Goal: Information Seeking & Learning: Learn about a topic

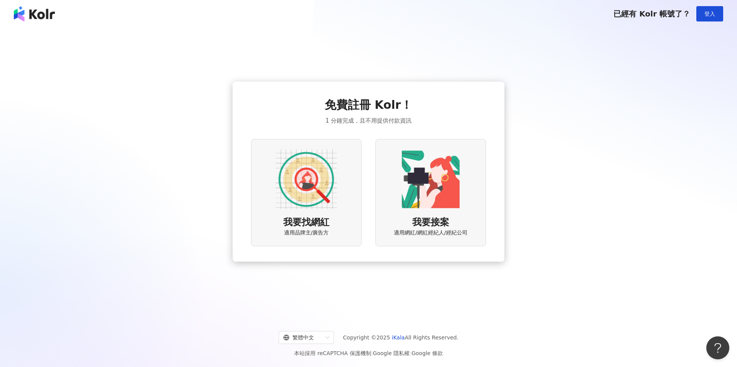
click at [301, 185] on img at bounding box center [305, 179] width 61 height 61
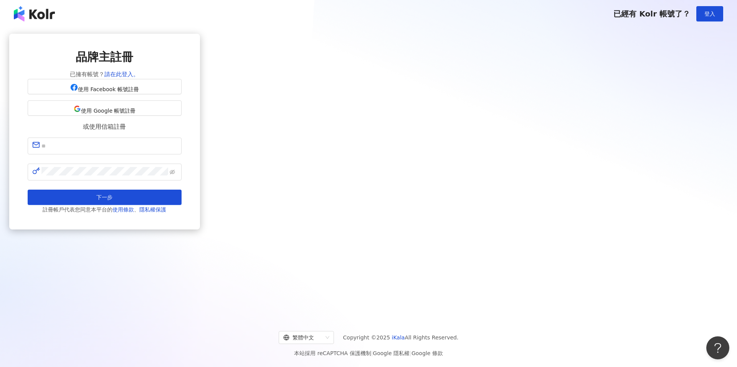
click at [26, 10] on img at bounding box center [34, 13] width 41 height 15
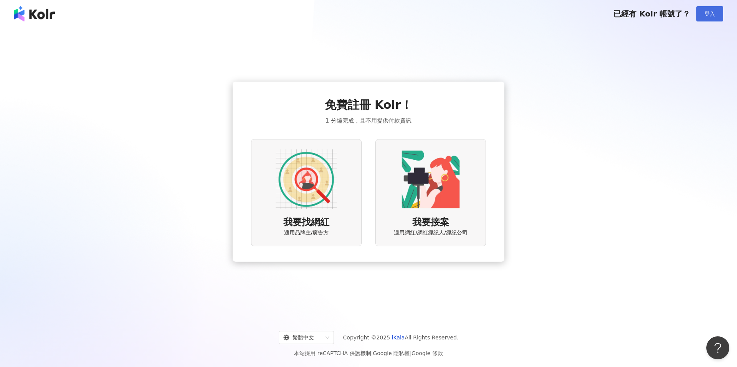
click at [704, 13] on span "登入" at bounding box center [709, 14] width 11 height 6
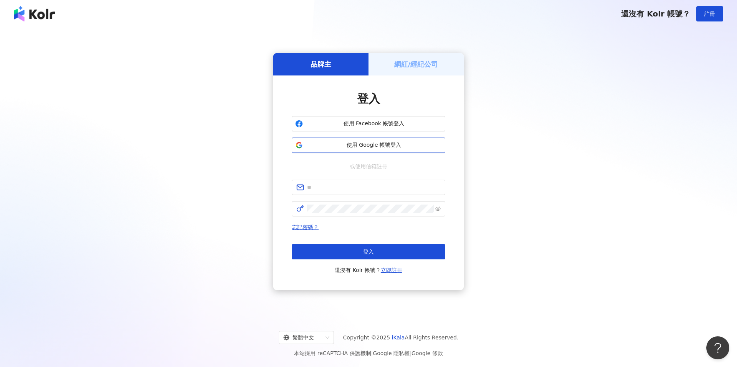
click at [395, 142] on span "使用 Google 帳號登入" at bounding box center [374, 146] width 136 height 8
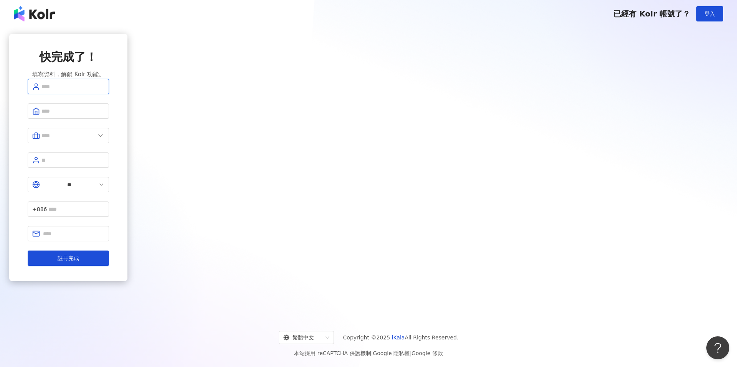
click at [104, 91] on input "text" at bounding box center [72, 86] width 63 height 8
drag, startPoint x: 549, startPoint y: 169, endPoint x: 526, endPoint y: 174, distance: 23.6
click at [127, 169] on div "快完成了！ 填寫資料，解鎖 Kolr 功能。 ** +886 註冊完成" at bounding box center [68, 172] width 118 height 276
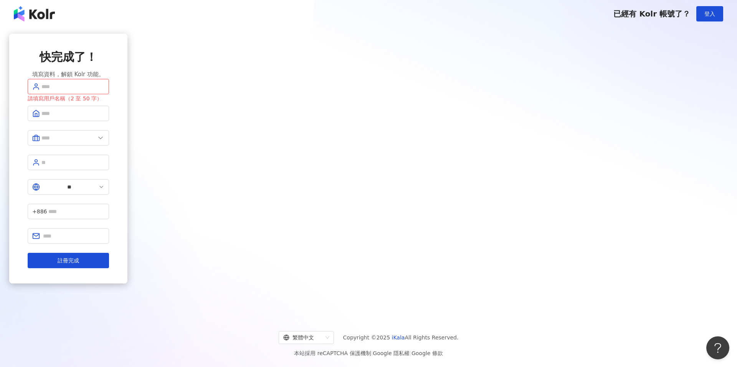
click at [374, 296] on div "快完成了！ 填寫資料，解鎖 Kolr 功能。 請填寫用戶名稱（2 至 50 字） ** +886 註冊完成" at bounding box center [368, 172] width 737 height 288
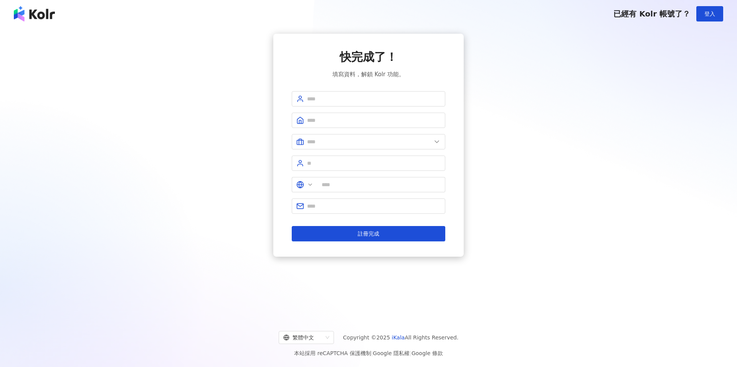
type input "**"
click at [343, 97] on input "text" at bounding box center [373, 99] width 133 height 8
type input "********"
click at [339, 119] on input "text" at bounding box center [373, 120] width 133 height 8
type input "*****"
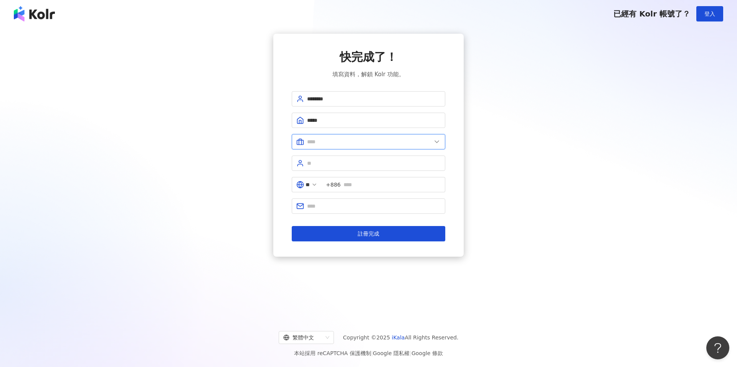
click at [385, 140] on input "text" at bounding box center [369, 142] width 124 height 8
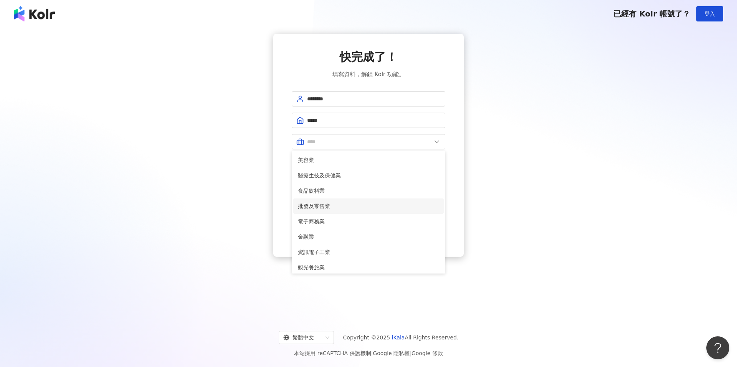
click at [330, 206] on span "批發及零售業" at bounding box center [368, 206] width 141 height 8
type input "******"
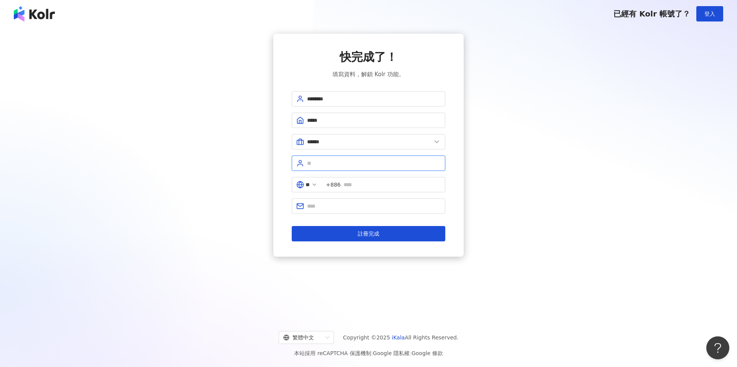
click at [326, 162] on input "text" at bounding box center [373, 163] width 133 height 8
type input "*********"
click at [358, 185] on input "text" at bounding box center [391, 185] width 97 height 8
type input "**********"
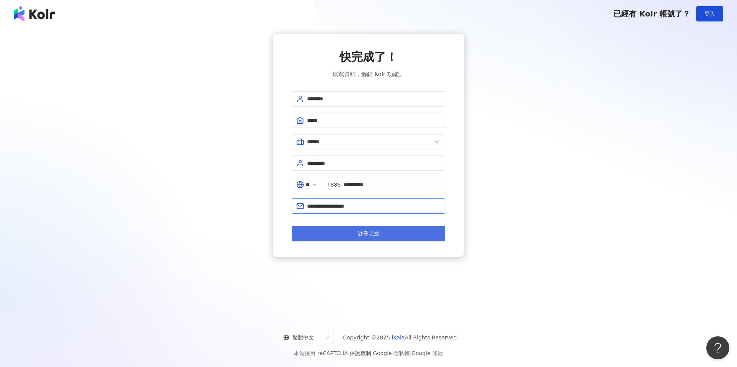
type input "**********"
click at [417, 236] on button "註冊完成" at bounding box center [368, 233] width 153 height 15
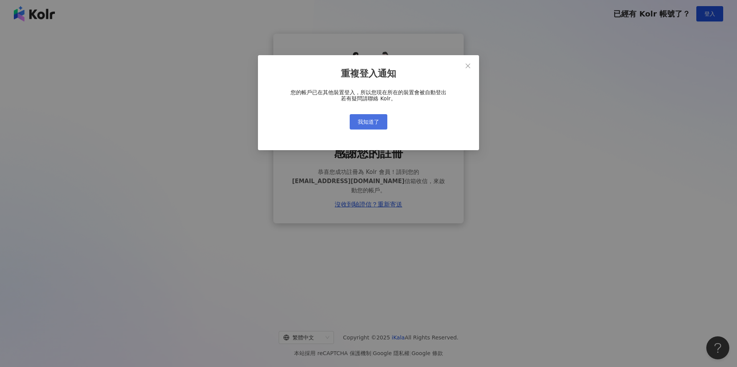
click at [372, 115] on button "我知道了" at bounding box center [368, 121] width 38 height 15
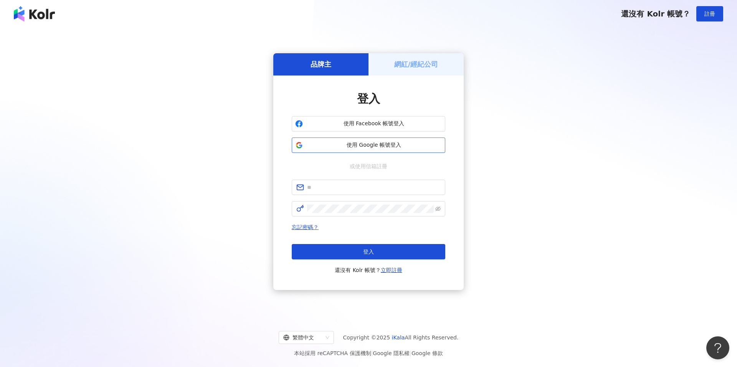
click at [393, 148] on span "使用 Google 帳號登入" at bounding box center [374, 146] width 136 height 8
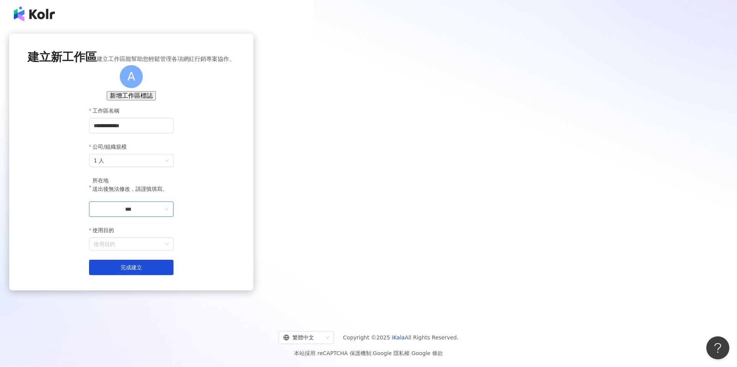
click at [163, 214] on input "***" at bounding box center [128, 209] width 69 height 8
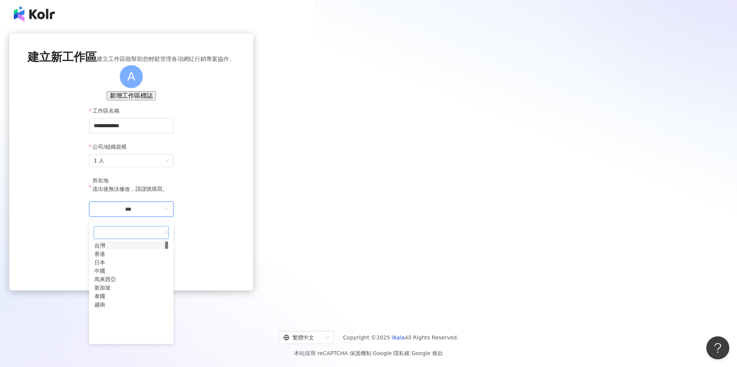
click at [105, 250] on div "台灣" at bounding box center [99, 246] width 11 height 8
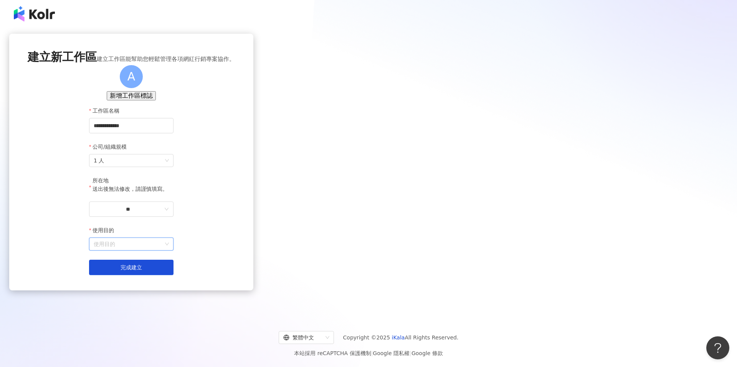
click at [169, 250] on input "使用目的" at bounding box center [131, 244] width 75 height 12
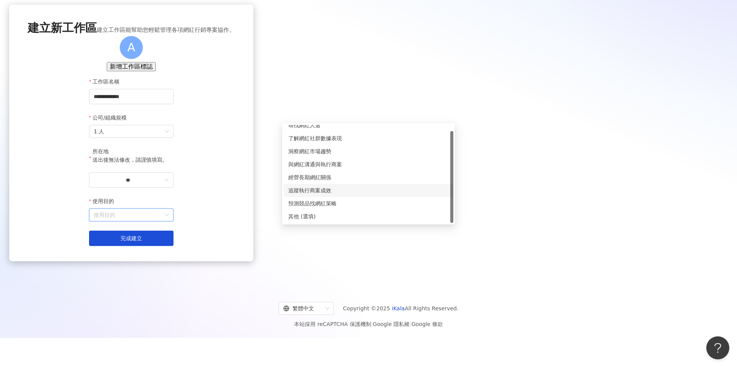
scroll to position [35, 0]
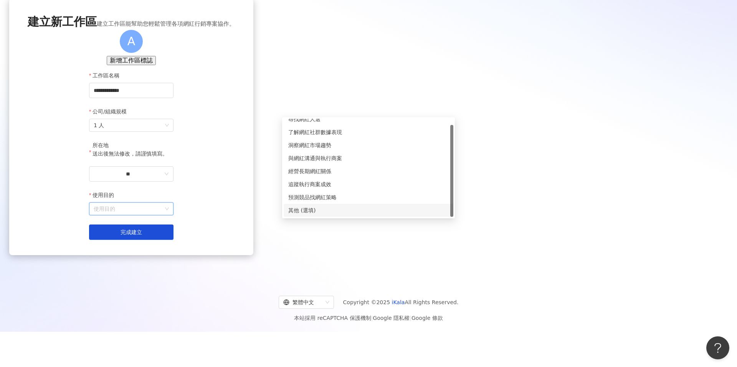
click at [333, 210] on div "其他 (選填)" at bounding box center [368, 210] width 160 height 8
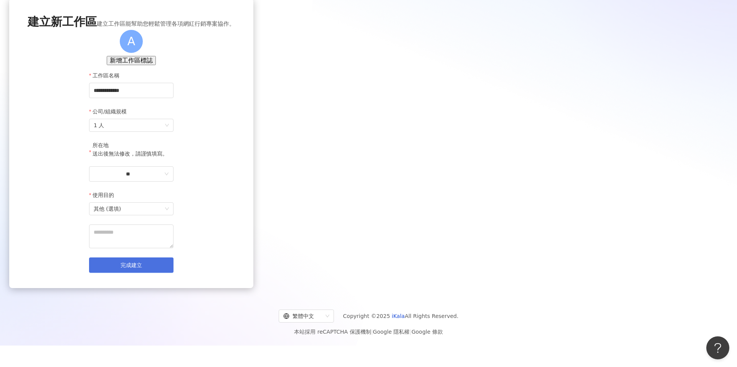
click at [173, 273] on button "完成建立" at bounding box center [131, 265] width 84 height 15
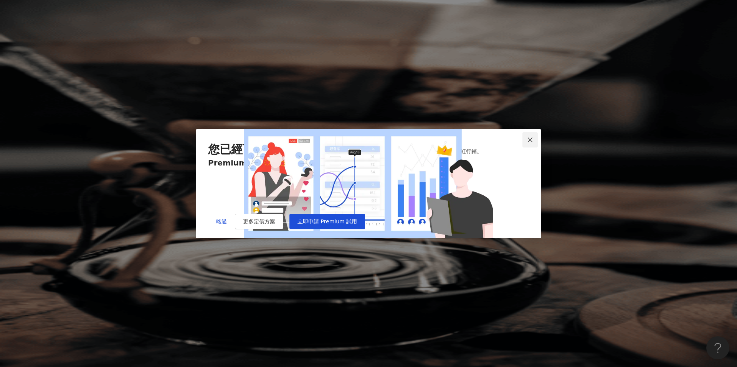
click at [532, 137] on icon "close" at bounding box center [530, 140] width 6 height 6
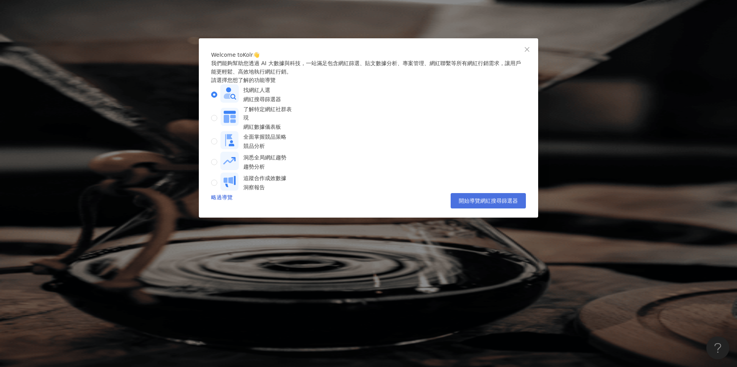
click at [473, 204] on span "開始導覽網紅搜尋篩選器" at bounding box center [487, 201] width 59 height 6
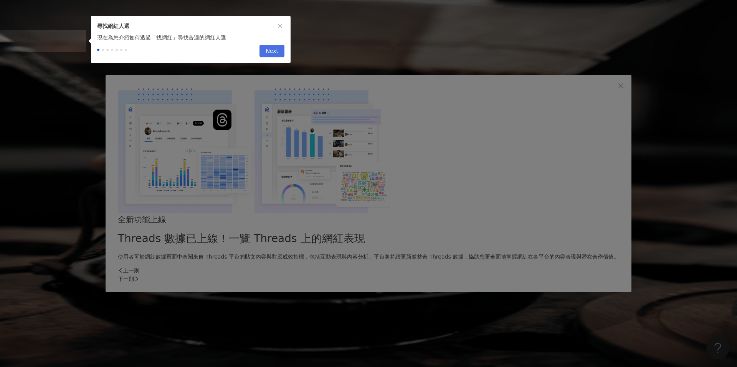
click at [266, 54] on span "Next" at bounding box center [271, 51] width 13 height 12
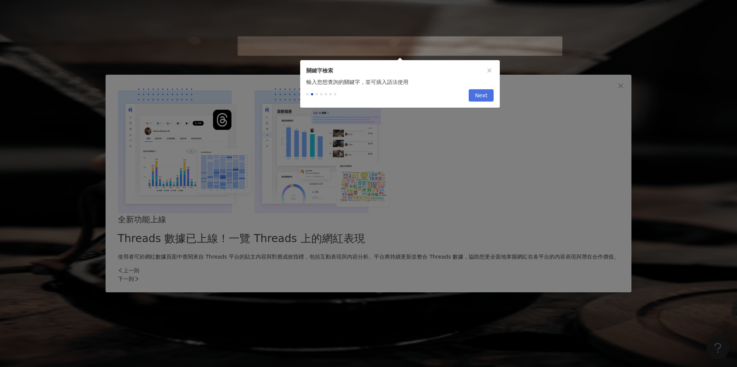
click at [479, 100] on span "Next" at bounding box center [481, 96] width 13 height 12
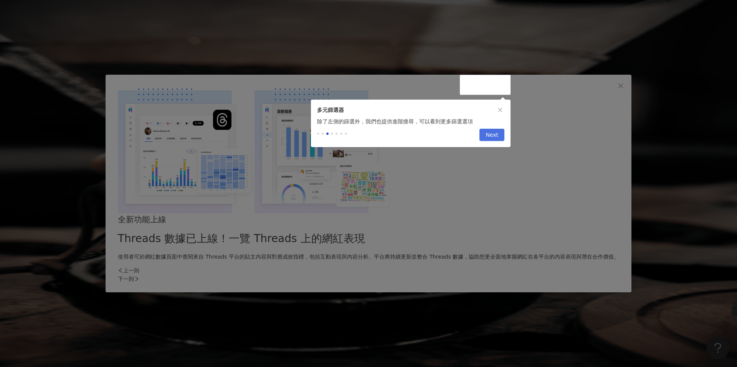
click at [485, 136] on button "Next" at bounding box center [491, 135] width 25 height 12
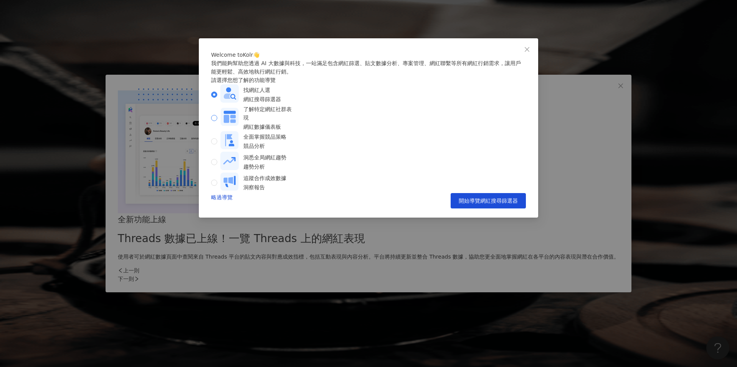
click at [294, 131] on div "網紅數據儀表板" at bounding box center [268, 127] width 51 height 8
click at [481, 209] on button "開始導覽網紅數據儀表板" at bounding box center [487, 200] width 75 height 15
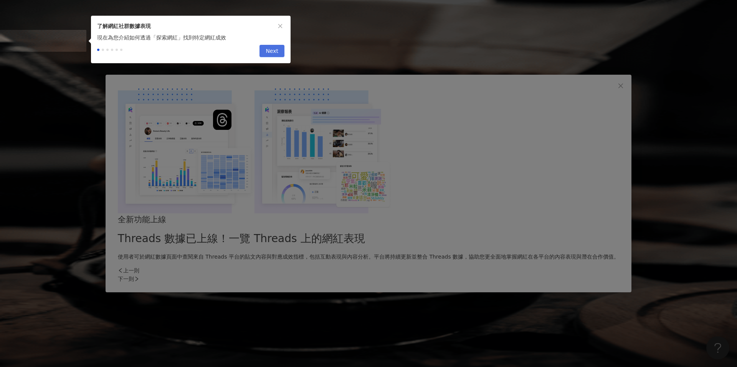
click at [269, 56] on span "Next" at bounding box center [271, 51] width 13 height 12
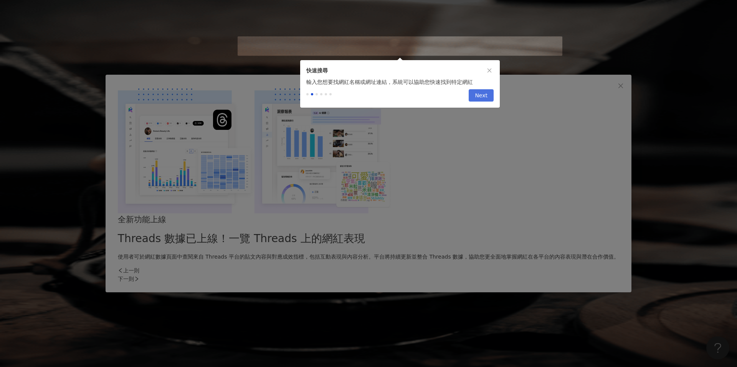
type input "**********"
click at [483, 101] on span "Next" at bounding box center [481, 96] width 13 height 12
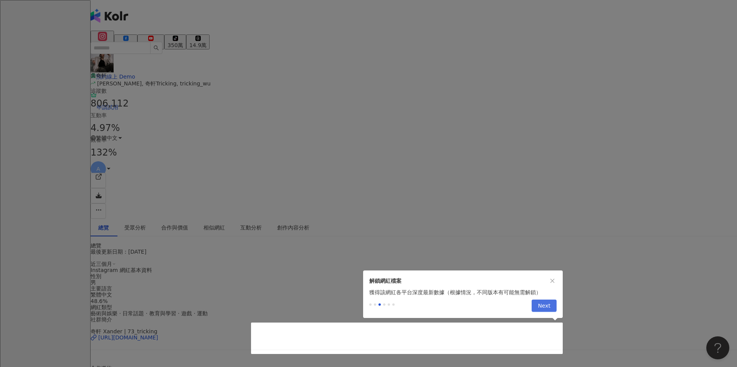
click at [555, 306] on button "Next" at bounding box center [543, 306] width 25 height 12
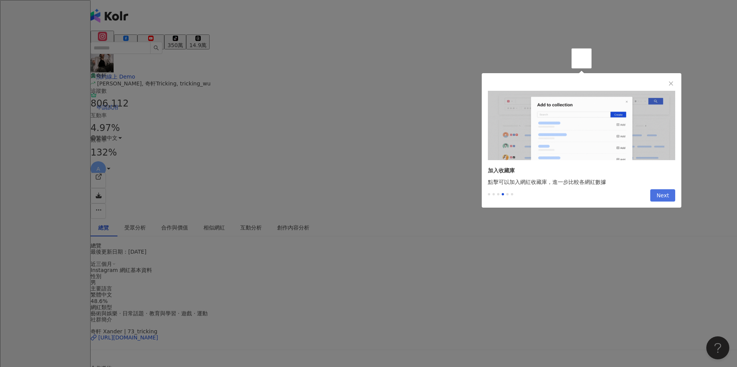
click at [656, 201] on button "Next" at bounding box center [662, 196] width 25 height 12
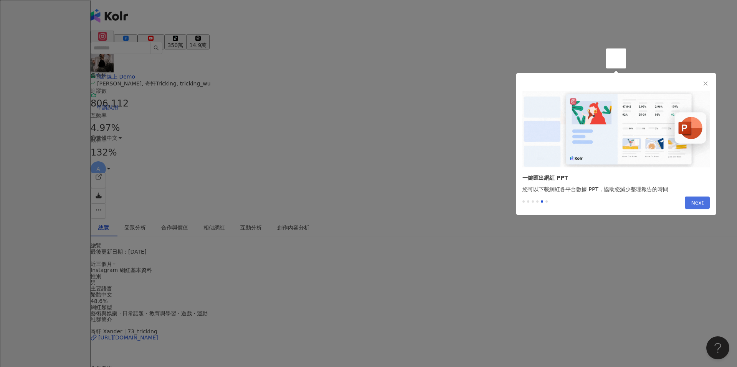
click at [703, 205] on button "Next" at bounding box center [696, 203] width 25 height 12
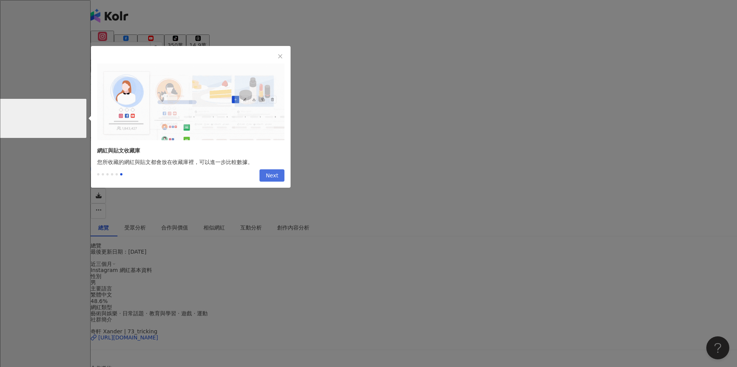
click at [267, 178] on span "Next" at bounding box center [271, 176] width 13 height 12
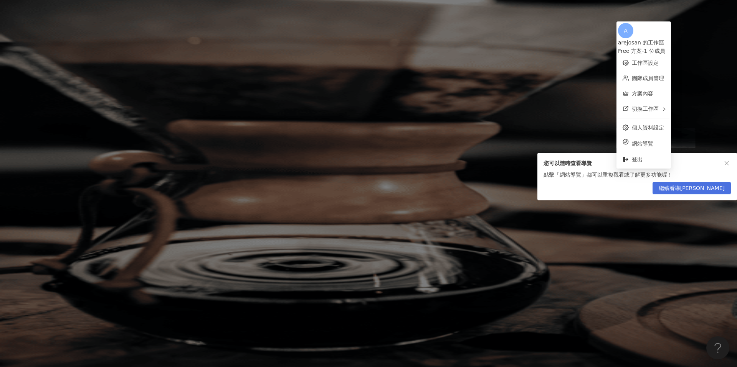
click at [705, 192] on span "繼續看導覽" at bounding box center [691, 189] width 66 height 12
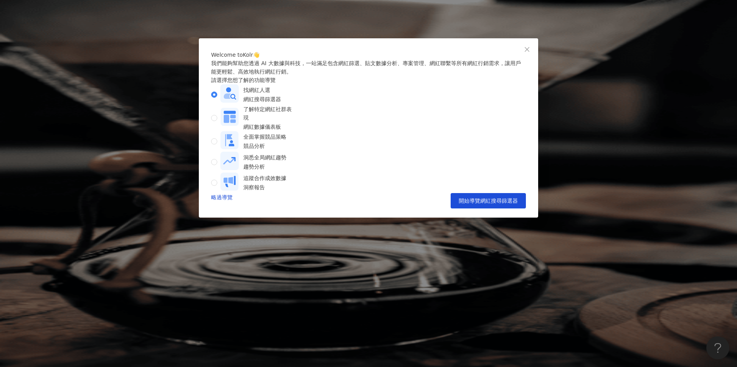
click at [300, 152] on div "全面掌握競品策略 競品分析" at bounding box center [255, 141] width 89 height 21
click at [479, 209] on div "Welcome to Kolr 👋 我們能夠幫助您透過 AI 大數據與科技，一站滿足包含網紅篩選、貼文數據分析、專案管理、網紅聯繫等所有網紅行銷需求，讓用戶能…" at bounding box center [368, 130] width 315 height 158
click at [478, 209] on button "開始導覽競品分析" at bounding box center [495, 200] width 59 height 15
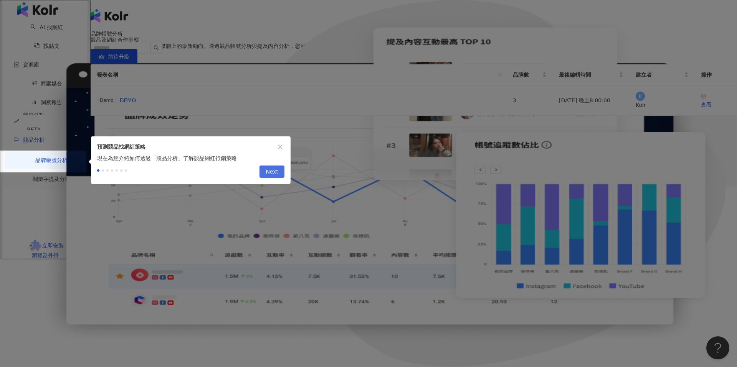
click at [274, 170] on span "Next" at bounding box center [271, 172] width 13 height 12
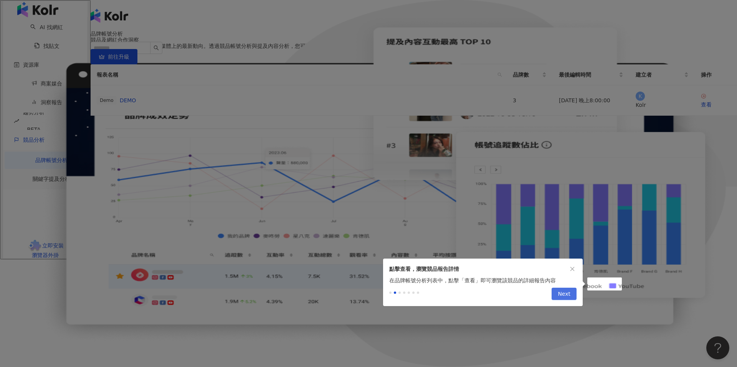
click at [568, 300] on span "Next" at bounding box center [563, 294] width 13 height 12
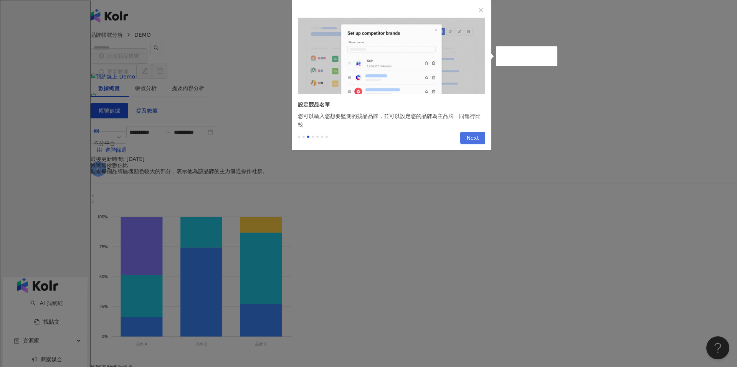
click at [468, 137] on span "Next" at bounding box center [472, 138] width 13 height 12
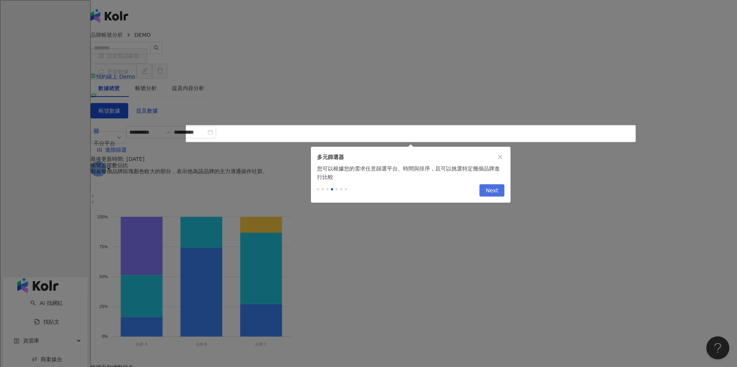
click at [493, 197] on span "Next" at bounding box center [491, 191] width 13 height 12
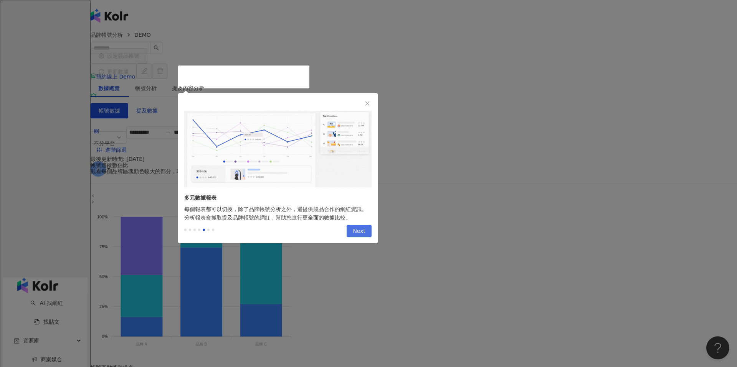
click at [361, 232] on span "Next" at bounding box center [359, 232] width 13 height 12
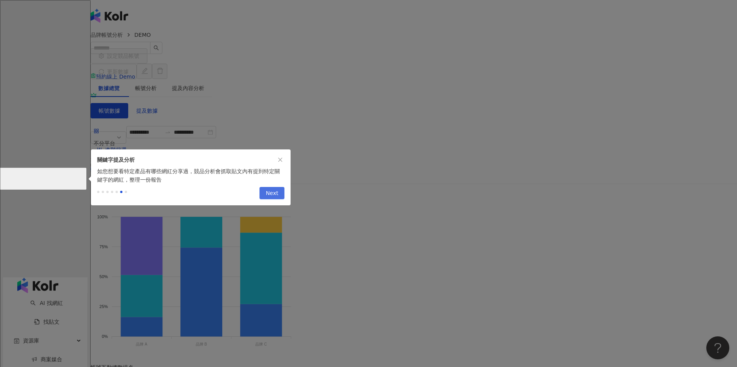
click at [270, 198] on span "Next" at bounding box center [271, 194] width 13 height 12
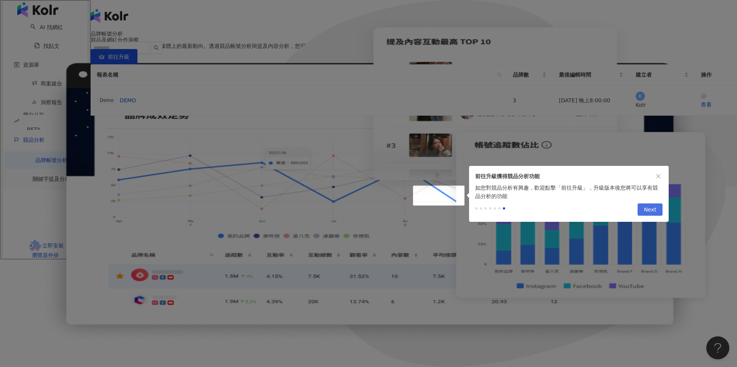
click at [651, 214] on span "Next" at bounding box center [649, 210] width 13 height 12
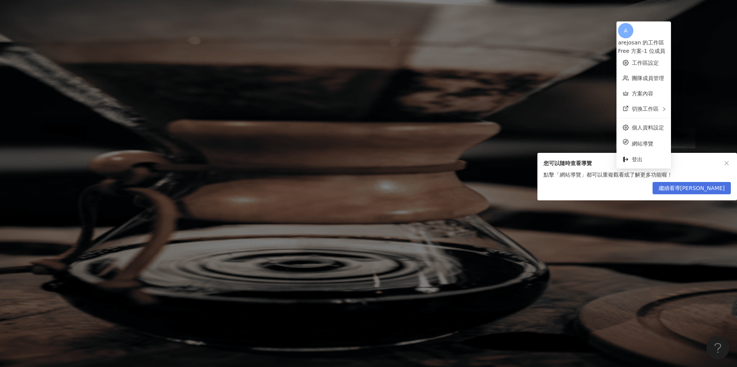
click at [707, 192] on span "繼續看導覽" at bounding box center [691, 189] width 66 height 12
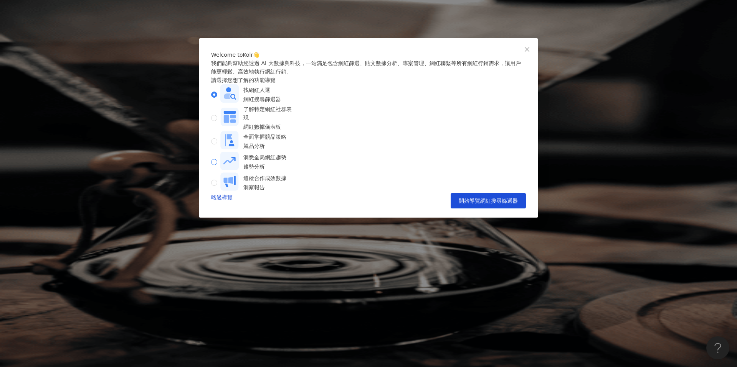
click at [258, 173] on div "洞悉全局網紅趨勢 趨勢分析" at bounding box center [253, 162] width 66 height 21
click at [507, 204] on span "開始導覽趨勢分析" at bounding box center [496, 201] width 43 height 6
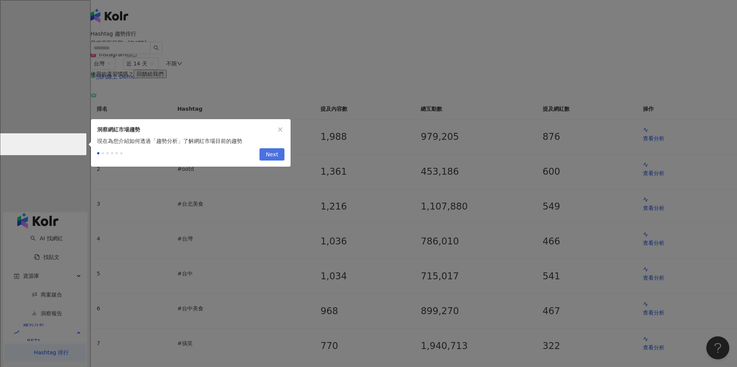
click at [278, 161] on button "Next" at bounding box center [271, 154] width 25 height 12
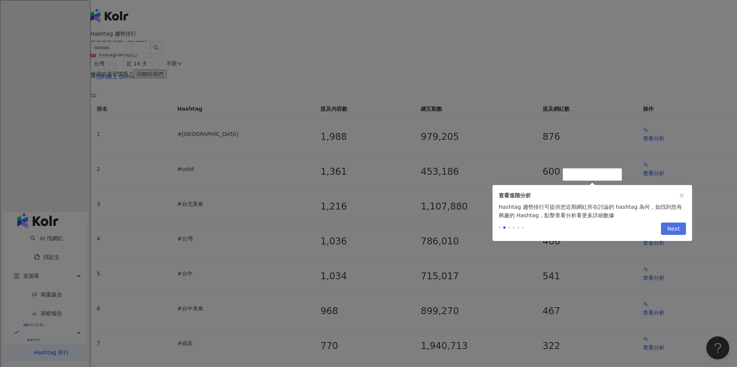
click at [676, 234] on span "Next" at bounding box center [673, 229] width 13 height 12
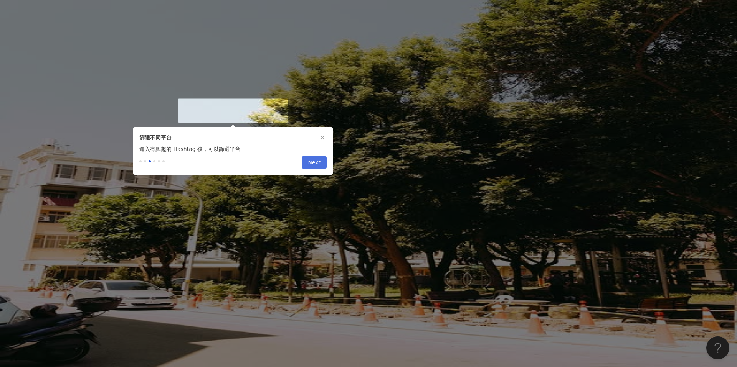
click at [320, 169] on span "Next" at bounding box center [314, 163] width 13 height 12
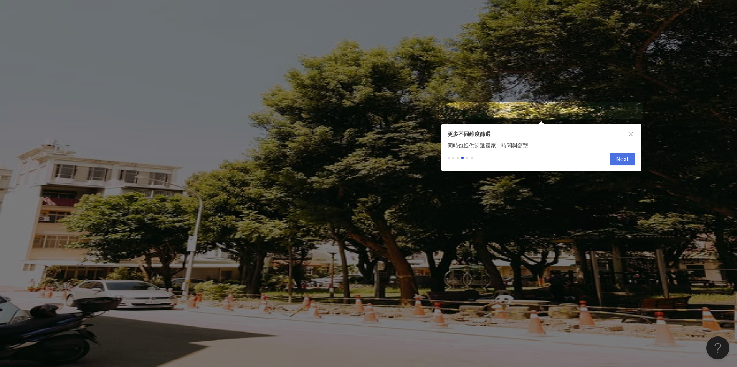
click at [629, 160] on button "Next" at bounding box center [622, 159] width 25 height 12
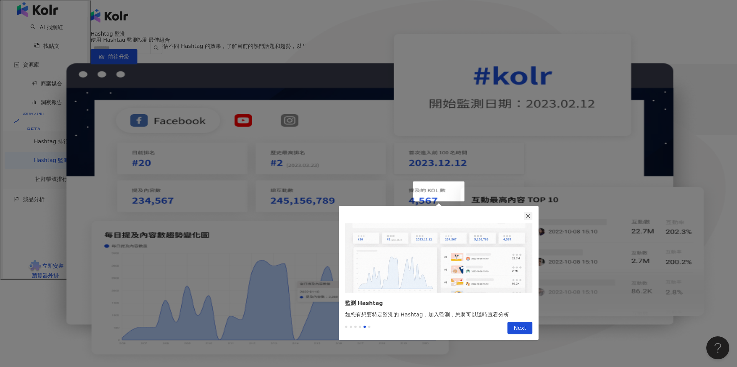
click at [529, 216] on icon "close" at bounding box center [527, 216] width 5 height 5
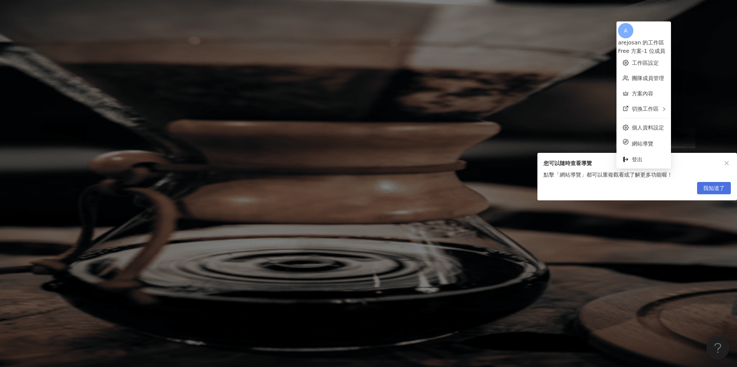
click at [722, 191] on span "我知道了" at bounding box center [713, 189] width 21 height 12
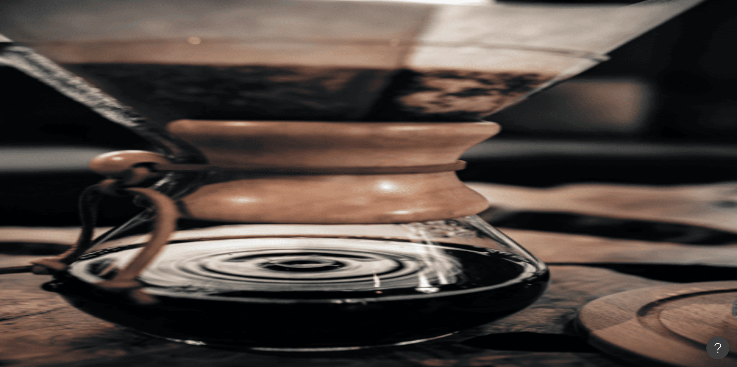
click at [202, 45] on input "search" at bounding box center [171, 38] width 62 height 15
click at [129, 44] on span "不分平台" at bounding box center [112, 37] width 34 height 12
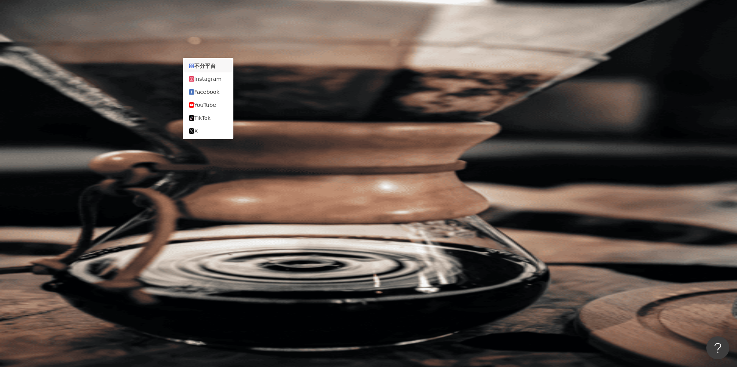
click at [202, 45] on input "search" at bounding box center [171, 38] width 62 height 15
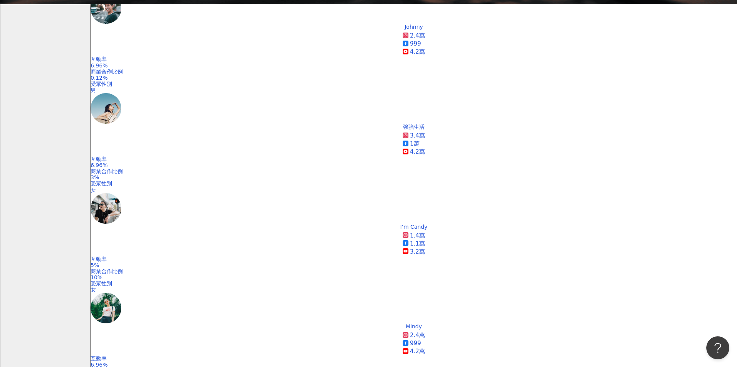
scroll to position [376, 0]
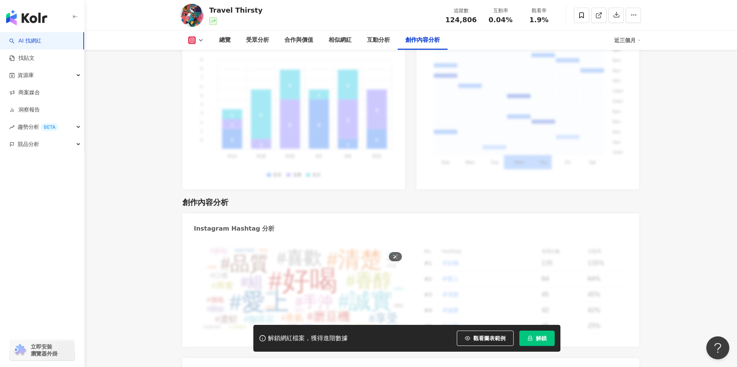
scroll to position [2336, 0]
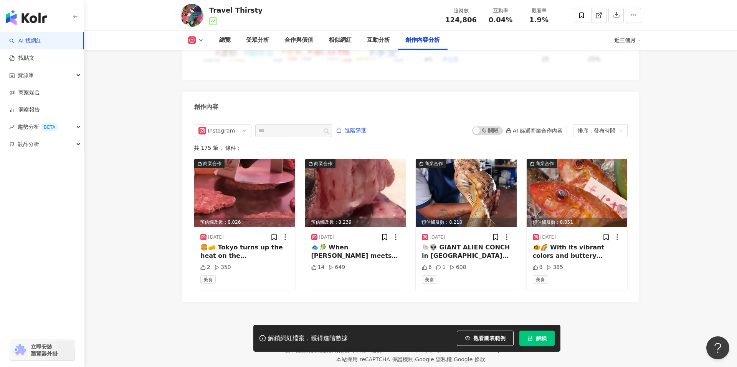
click at [33, 20] on img "button" at bounding box center [26, 17] width 41 height 15
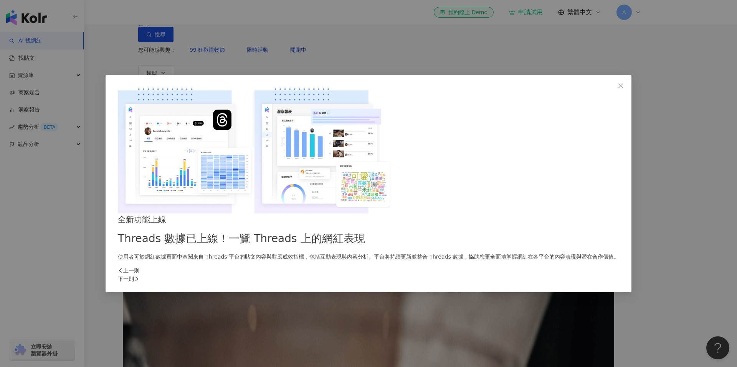
drag, startPoint x: 514, startPoint y: 107, endPoint x: 415, endPoint y: 84, distance: 101.4
click at [617, 89] on icon "close" at bounding box center [620, 86] width 6 height 6
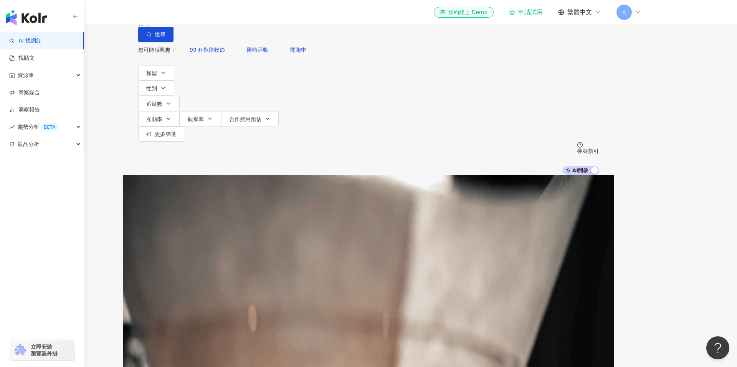
click at [250, 15] on input "search" at bounding box center [219, 7] width 62 height 15
type input "*"
type input "**"
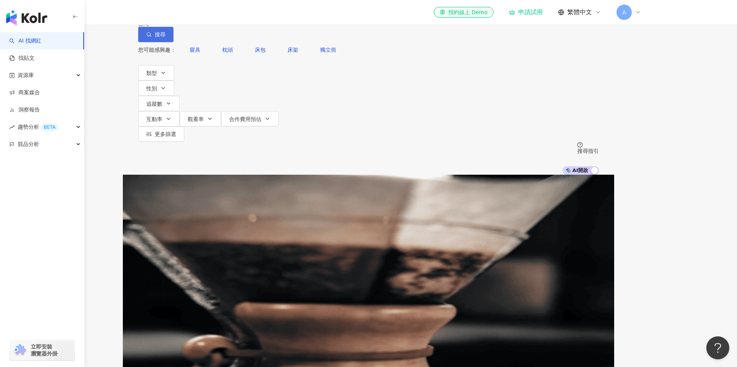
click at [173, 42] on button "搜尋" at bounding box center [155, 34] width 35 height 15
click at [174, 86] on button "性別" at bounding box center [156, 88] width 36 height 15
click at [255, 77] on div "不限 女 男 其他" at bounding box center [230, 72] width 94 height 8
click at [180, 96] on button "追蹤數" at bounding box center [158, 103] width 41 height 15
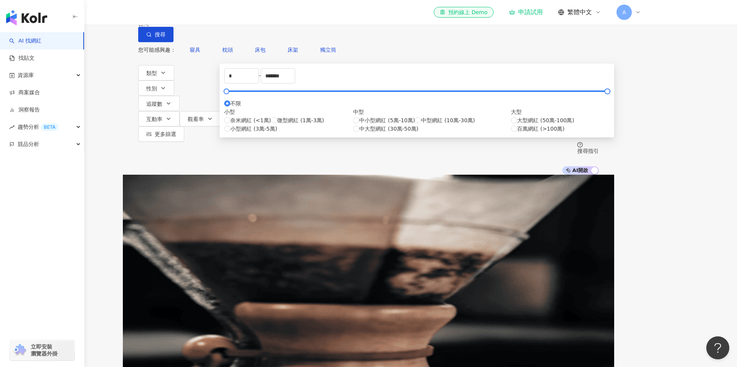
click at [343, 58] on div "您可能感興趣： 寢具 枕頭 床包 床架 獨立筒" at bounding box center [368, 49] width 460 height 15
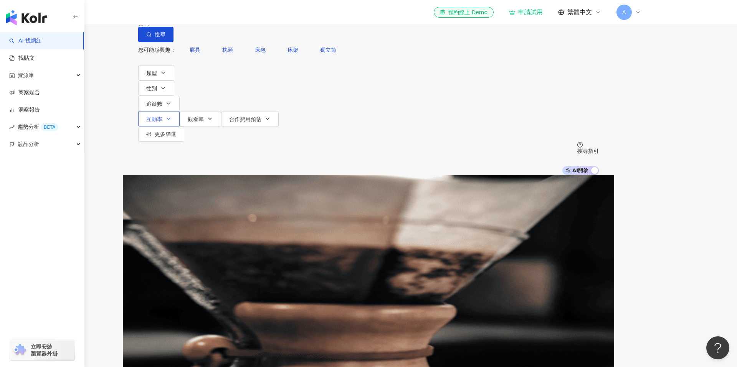
click at [180, 111] on button "互動率" at bounding box center [158, 118] width 41 height 15
click at [162, 101] on span "追蹤數" at bounding box center [154, 104] width 16 height 6
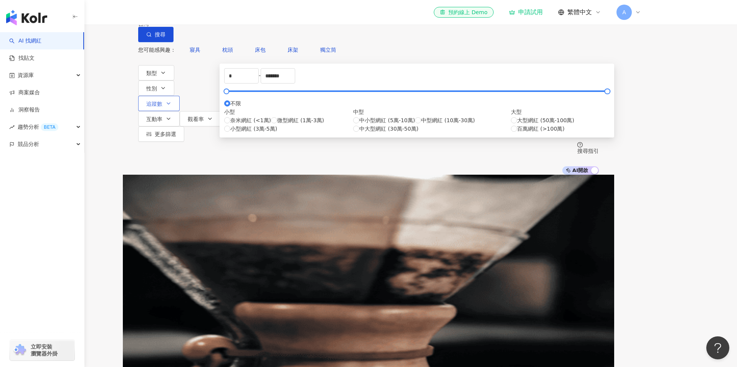
click at [162, 101] on span "追蹤數" at bounding box center [154, 104] width 16 height 6
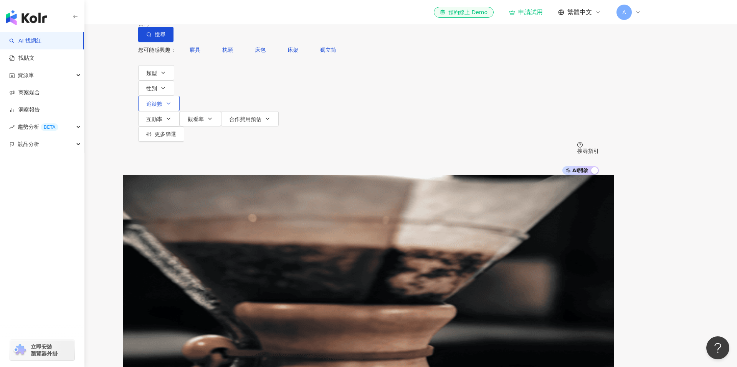
click at [162, 101] on span "追蹤數" at bounding box center [154, 104] width 16 height 6
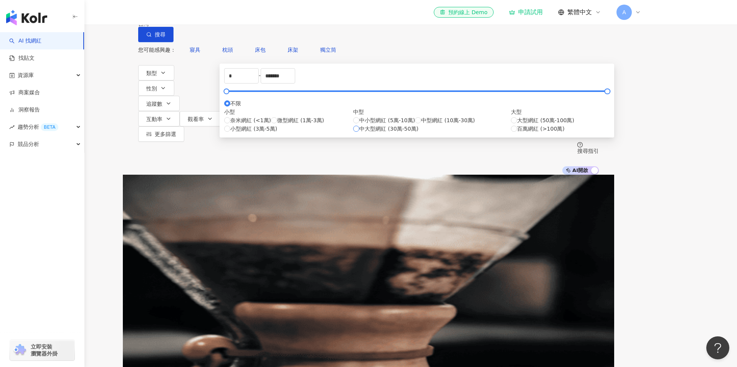
click at [382, 133] on span "中大型網紅 (30萬-50萬)" at bounding box center [388, 129] width 59 height 8
type input "******"
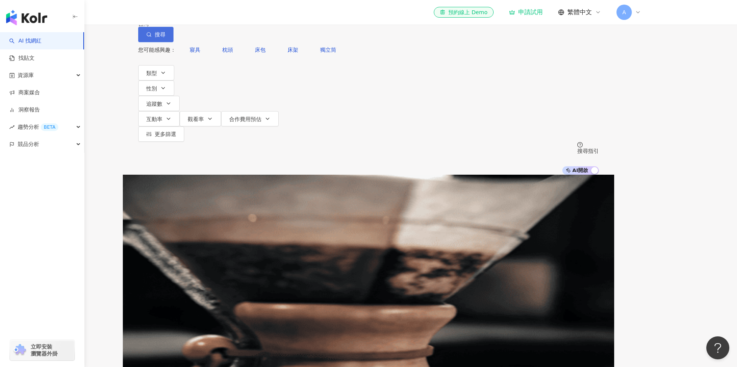
click at [173, 42] on button "搜尋" at bounding box center [155, 34] width 35 height 15
click at [171, 101] on icon "button" at bounding box center [168, 104] width 6 height 6
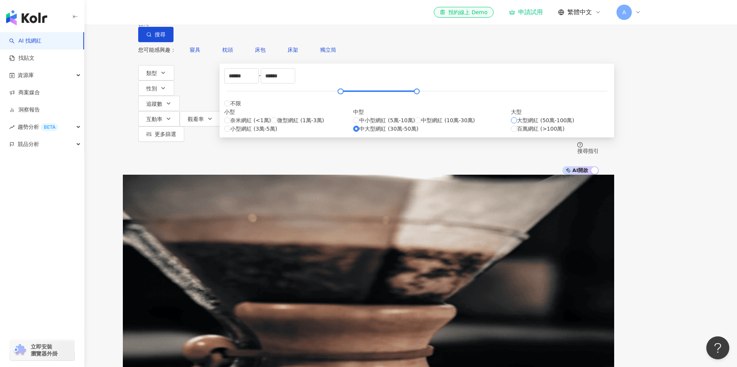
click at [517, 125] on span "大型網紅 (50萬-100萬)" at bounding box center [545, 120] width 57 height 8
type input "******"
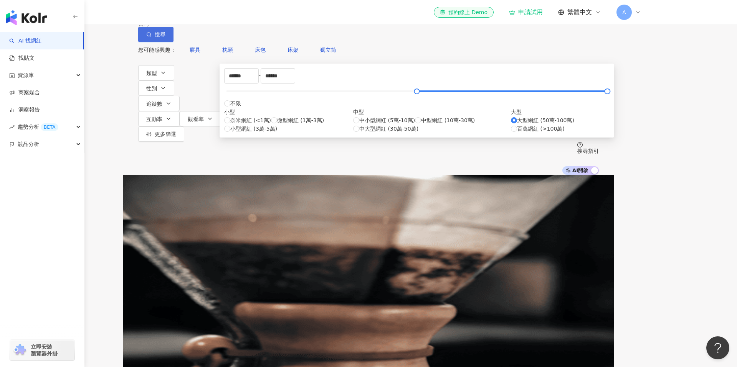
click at [152, 37] on icon "button" at bounding box center [148, 34] width 5 height 5
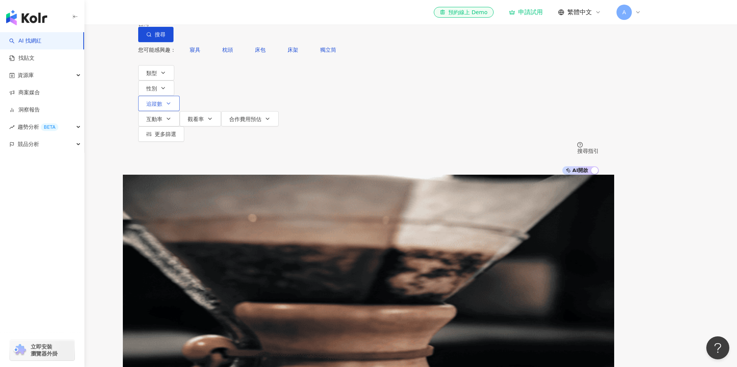
click at [180, 96] on button "追蹤數" at bounding box center [158, 103] width 41 height 15
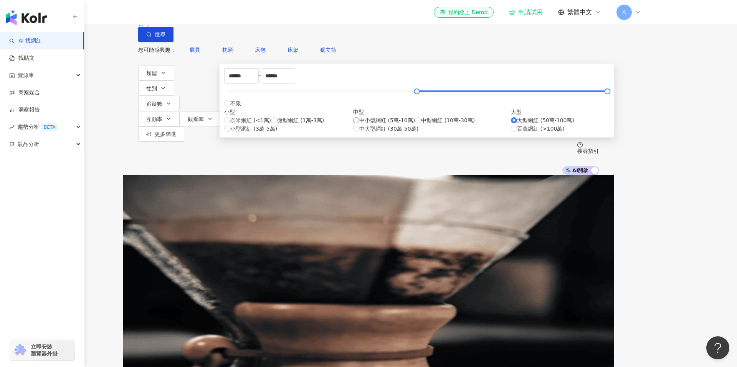
click at [387, 125] on span "中小型網紅 (5萬-10萬)" at bounding box center [387, 120] width 56 height 8
type input "*****"
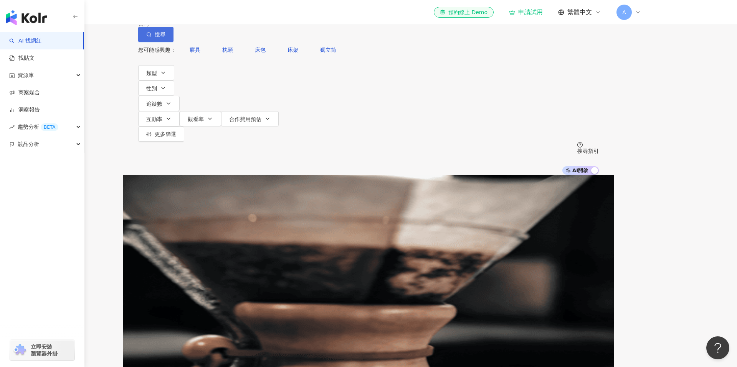
click at [173, 39] on button "搜尋" at bounding box center [155, 34] width 35 height 15
click at [41, 39] on link "AI 找網紅" at bounding box center [25, 41] width 32 height 8
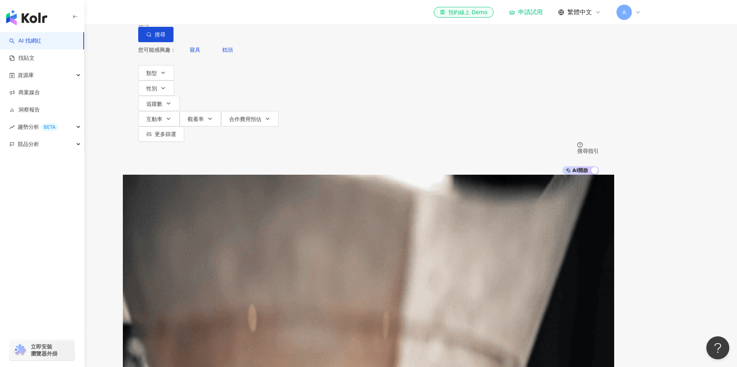
click at [250, 15] on input "search" at bounding box center [219, 7] width 62 height 15
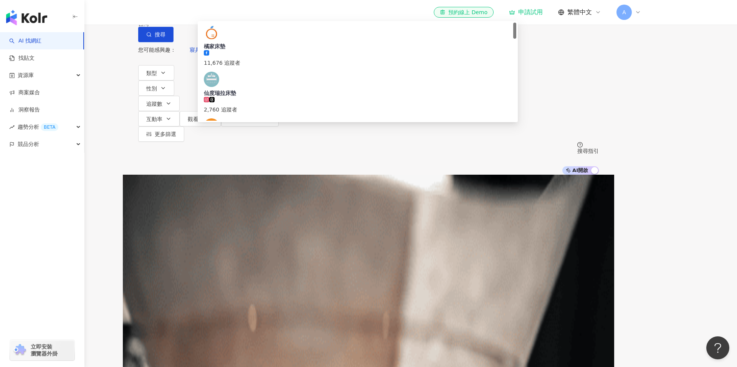
type input "*"
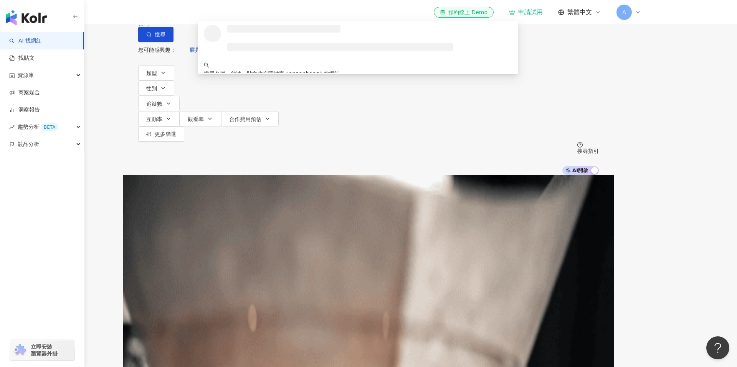
type input "**********"
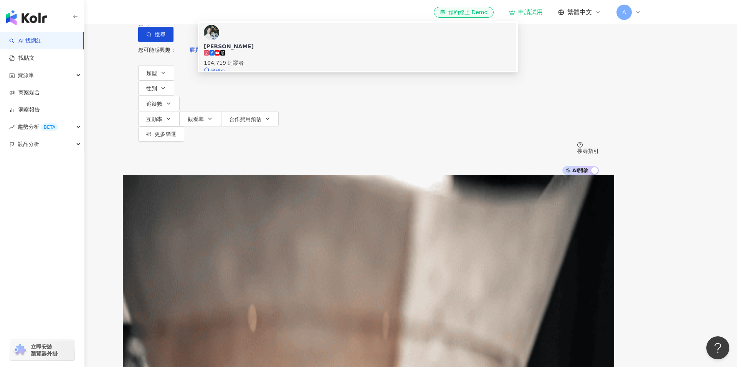
click at [405, 50] on span "洪文安 Ann Hong" at bounding box center [358, 47] width 308 height 8
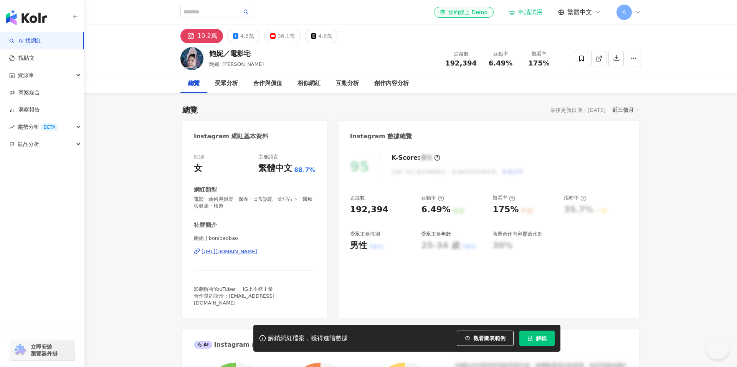
click at [257, 252] on div "[URL][DOMAIN_NAME]" at bounding box center [229, 252] width 56 height 7
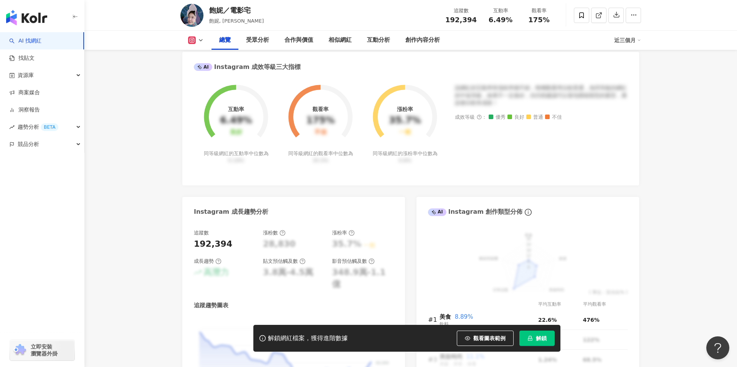
scroll to position [629, 0]
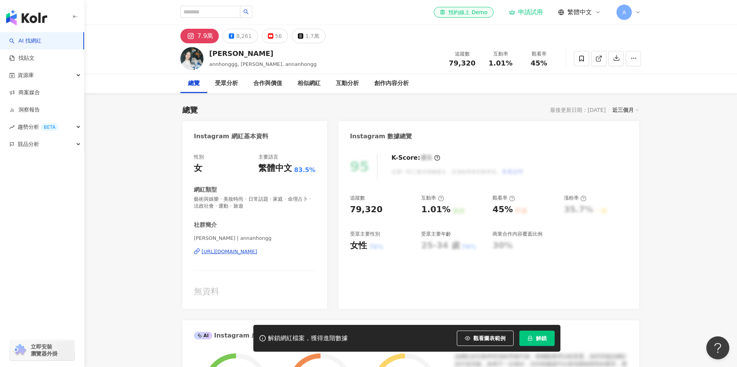
click at [434, 158] on div "K-Score : 優良 近期一到三個月積極發文，且漲粉率與互動率高。 查看說明" at bounding box center [454, 167] width 140 height 26
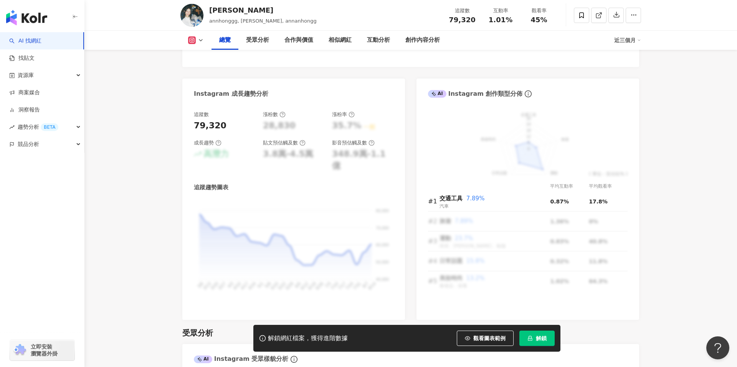
scroll to position [388, 0]
click at [472, 198] on span "7.89%" at bounding box center [475, 198] width 18 height 7
drag, startPoint x: 493, startPoint y: 203, endPoint x: 503, endPoint y: 204, distance: 9.3
click at [503, 203] on div "交通工具 7.89% 汽車" at bounding box center [494, 201] width 110 height 16
click at [502, 204] on div "交通工具 7.89% 汽車" at bounding box center [494, 201] width 110 height 16
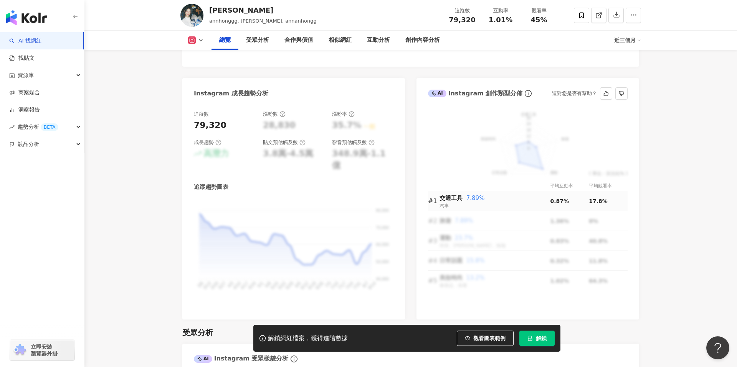
click at [457, 199] on span "交通工具" at bounding box center [450, 198] width 23 height 7
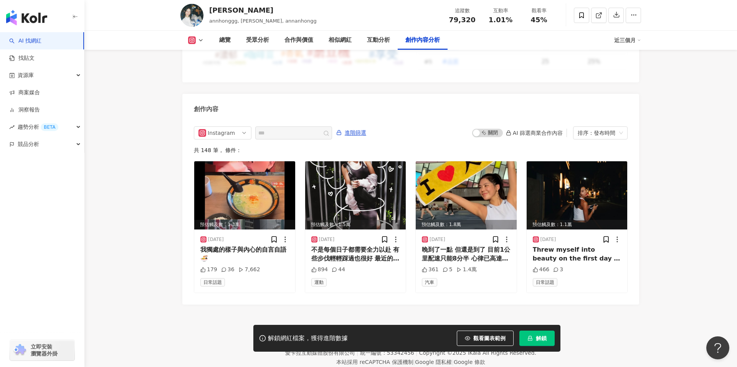
scroll to position [2321, 0]
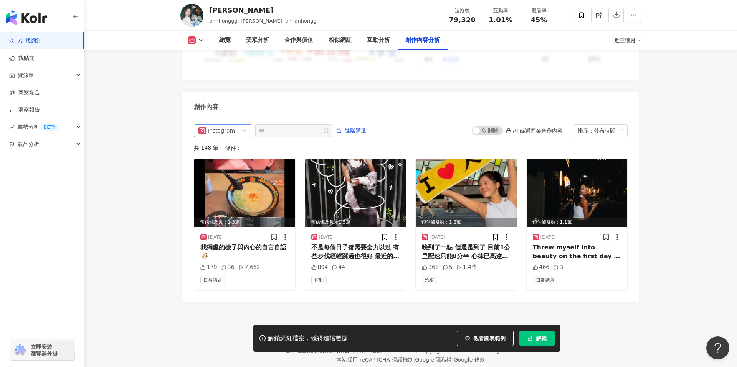
click at [237, 125] on span "Instagram" at bounding box center [222, 131] width 48 height 12
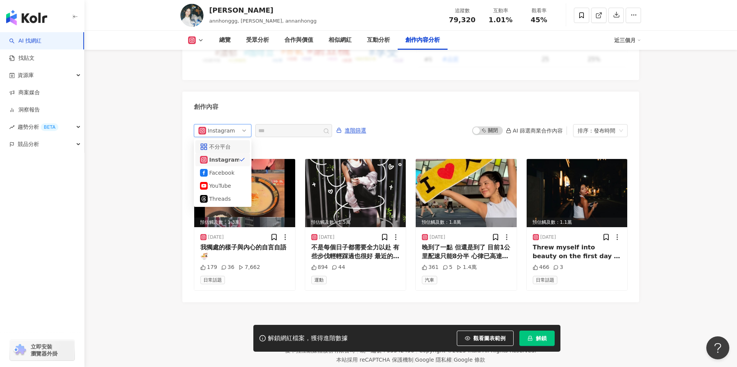
click at [229, 143] on div "不分平台" at bounding box center [221, 147] width 25 height 8
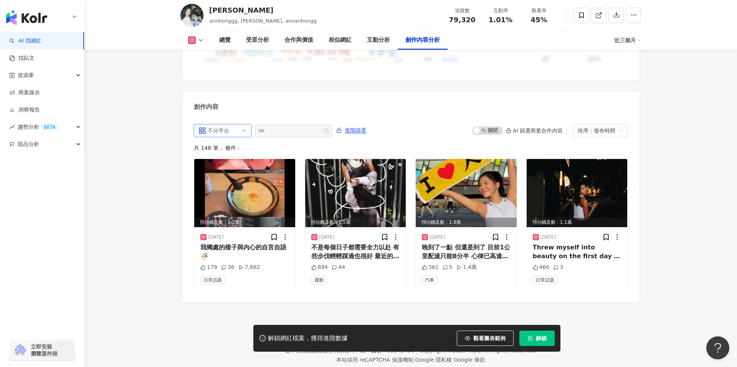
scroll to position [2313, 0]
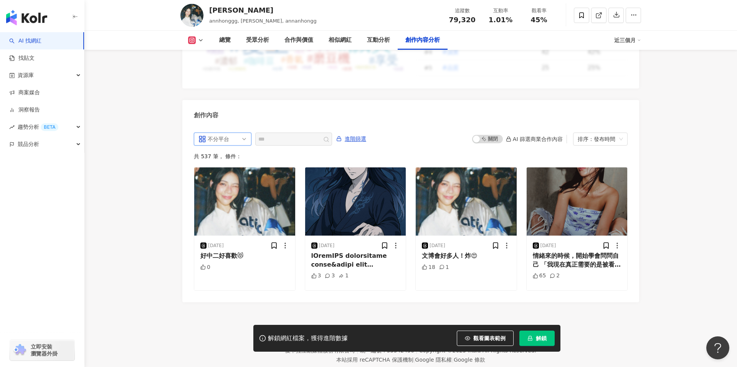
click at [238, 133] on span "不分平台" at bounding box center [222, 139] width 48 height 12
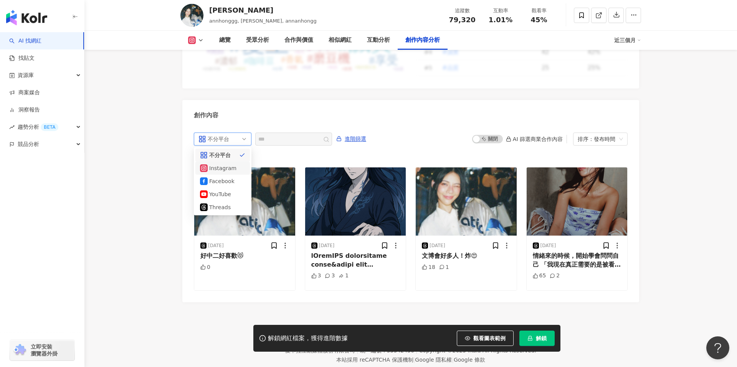
click at [375, 153] on div "共 537 筆 ， 條件：" at bounding box center [410, 156] width 433 height 6
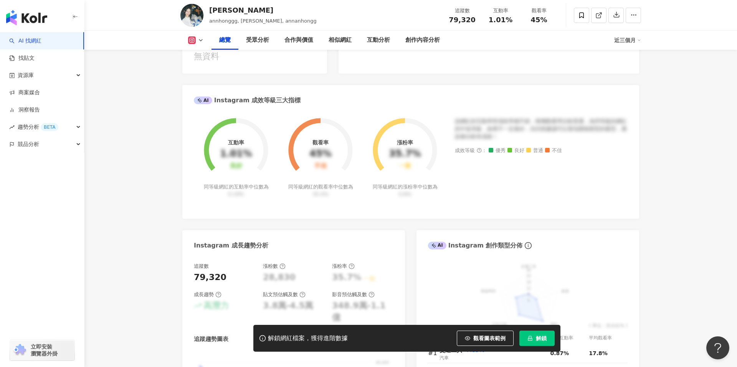
scroll to position [309, 0]
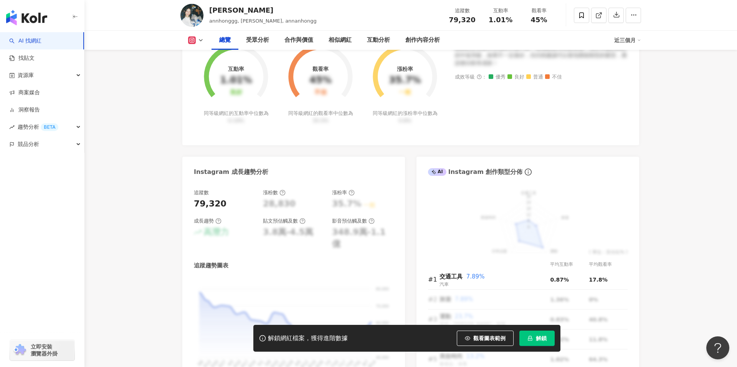
click at [41, 39] on link "AI 找網紅" at bounding box center [25, 41] width 32 height 8
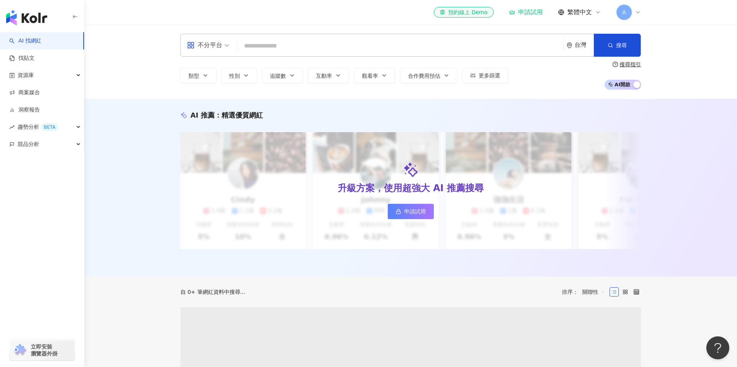
click at [288, 48] on input "search" at bounding box center [400, 46] width 320 height 15
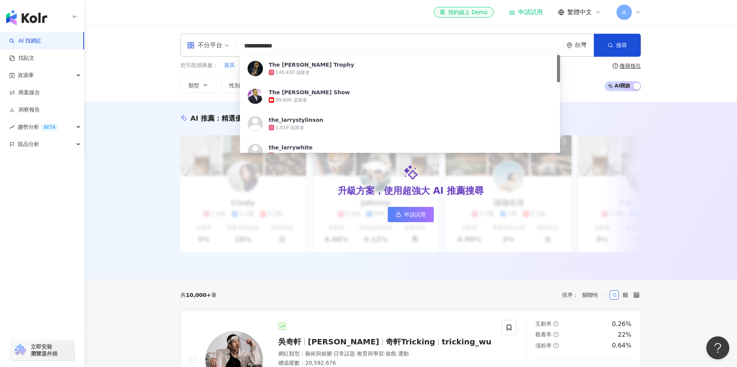
type input "**********"
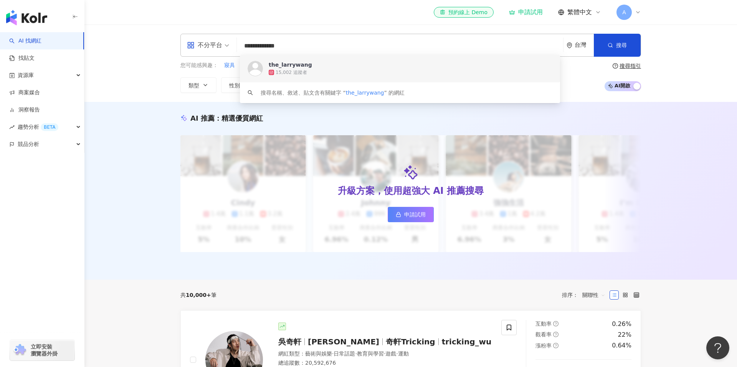
click at [316, 60] on div "the_larrywang 15,002 追蹤者" at bounding box center [400, 69] width 320 height 28
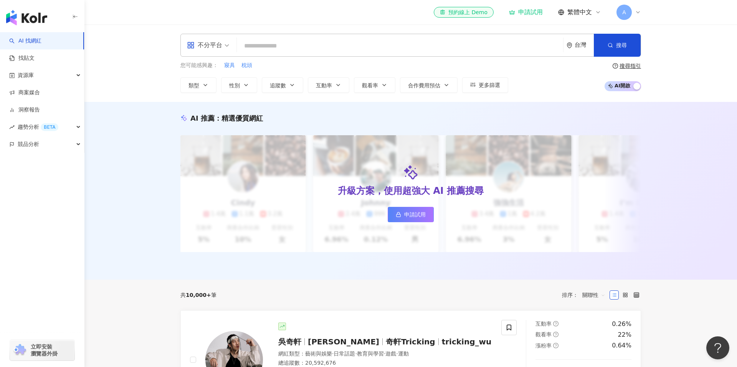
click at [41, 43] on link "AI 找網紅" at bounding box center [25, 41] width 32 height 8
click at [35, 58] on link "找貼文" at bounding box center [21, 58] width 25 height 8
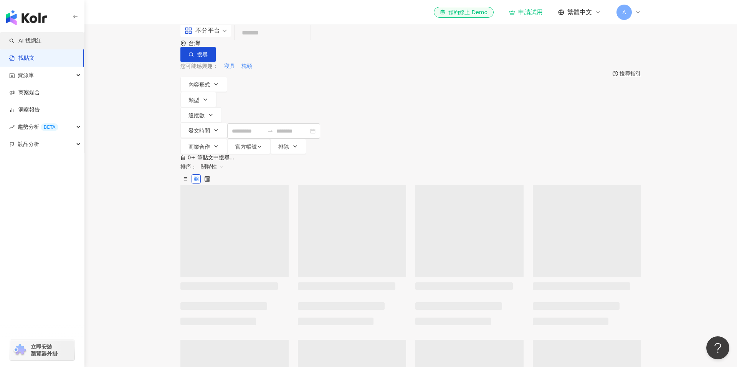
click at [41, 38] on link "AI 找網紅" at bounding box center [25, 41] width 32 height 8
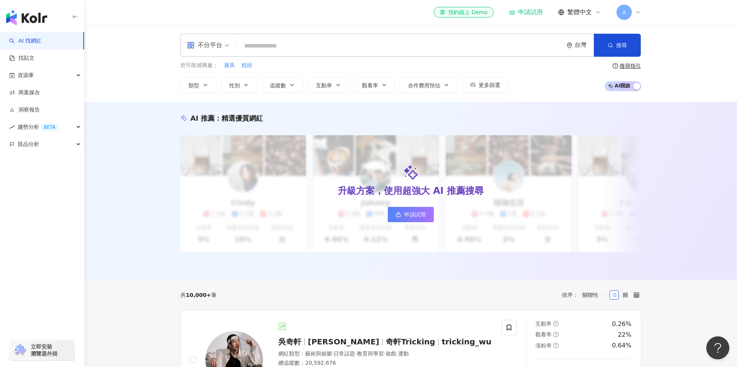
click at [284, 52] on input "search" at bounding box center [400, 46] width 320 height 15
click at [35, 56] on link "找貼文" at bounding box center [21, 58] width 25 height 8
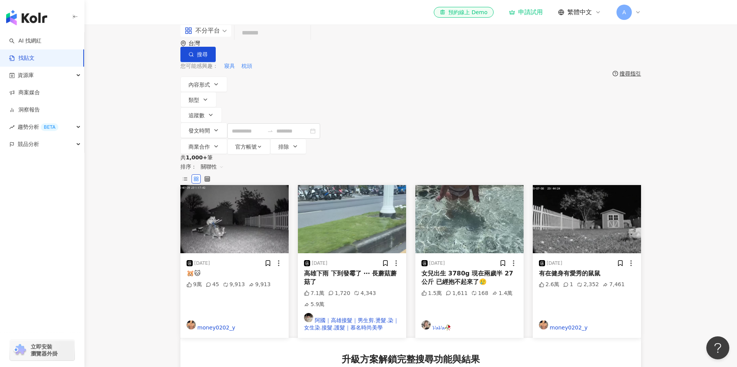
click at [222, 37] on span "不分平台" at bounding box center [206, 31] width 42 height 12
click at [145, 68] on div "不分平台 台灣 搜尋 您可能感興趣： 寢具 枕頭 搜尋指引 內容形式 類型 追蹤數 發文時間 商業合作 官方帳號 排除" at bounding box center [410, 90] width 652 height 130
